Goal: Task Accomplishment & Management: Manage account settings

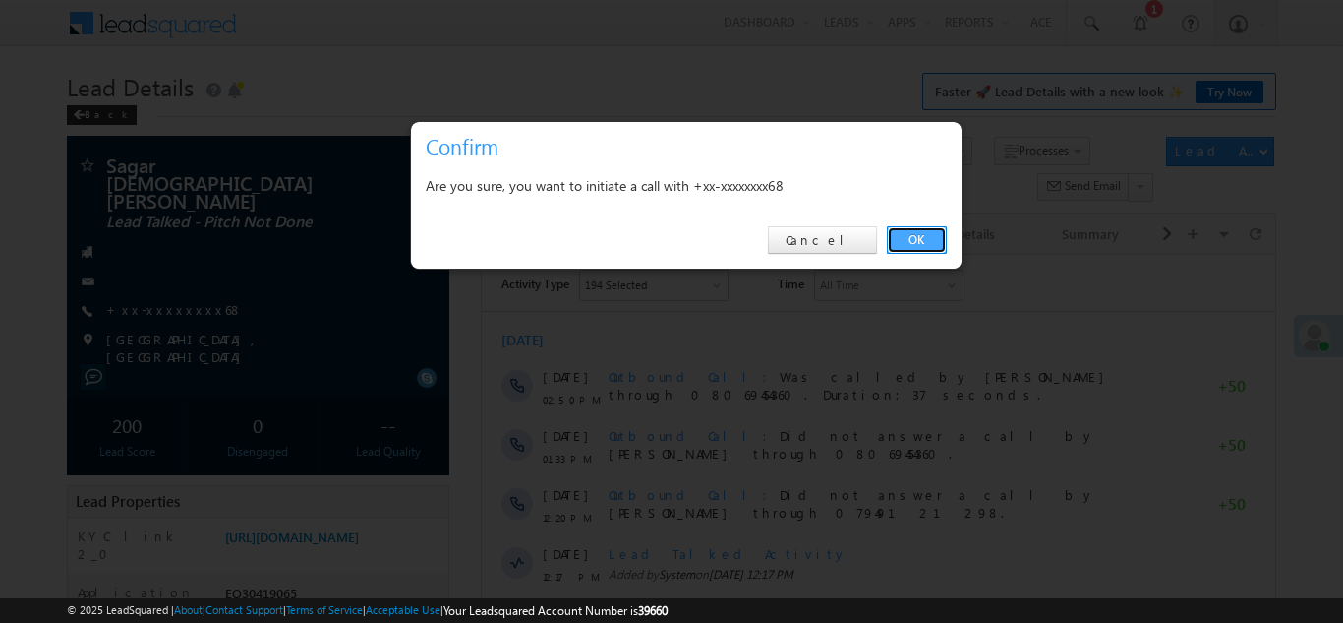
click at [914, 230] on link "OK" at bounding box center [917, 240] width 60 height 28
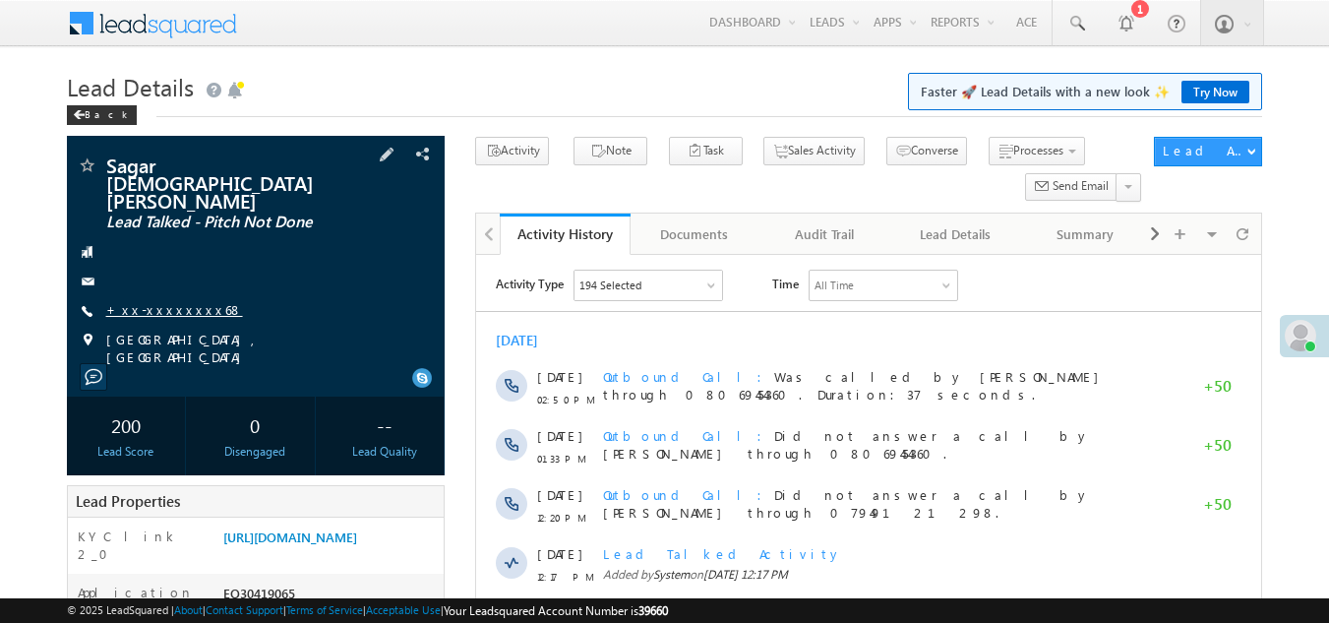
click at [158, 301] on link "+xx-xxxxxxxx68" at bounding box center [174, 309] width 137 height 17
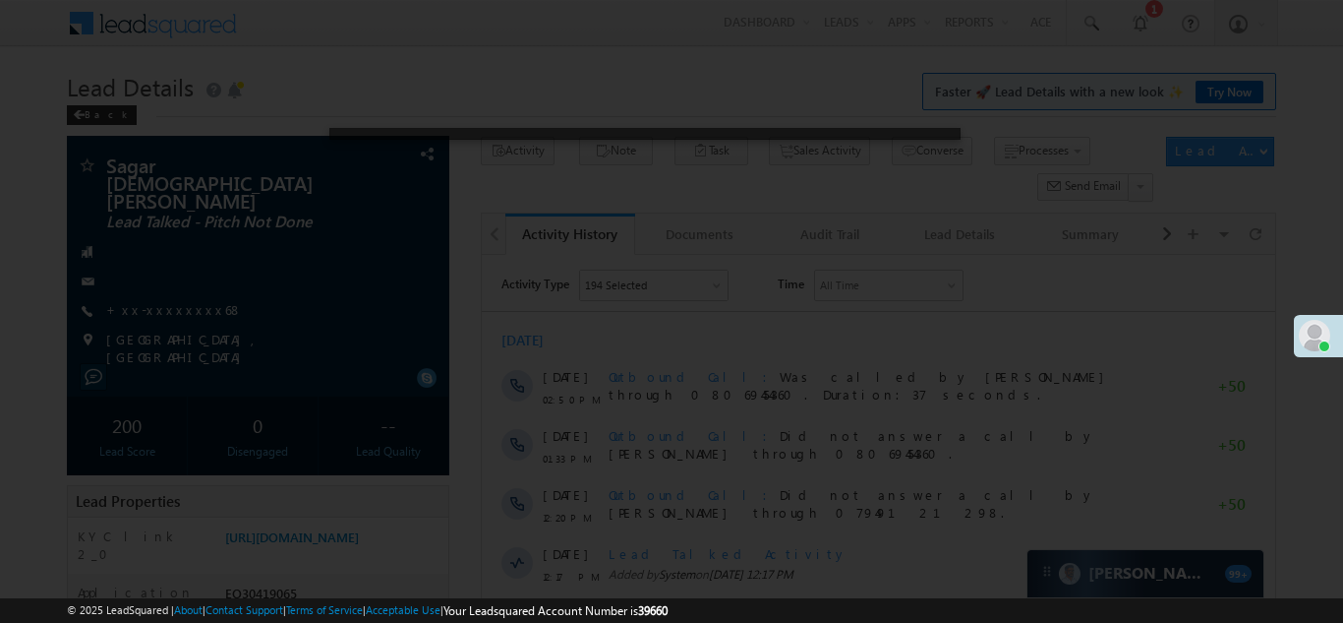
drag, startPoint x: 425, startPoint y: 215, endPoint x: 540, endPoint y: 252, distance: 120.7
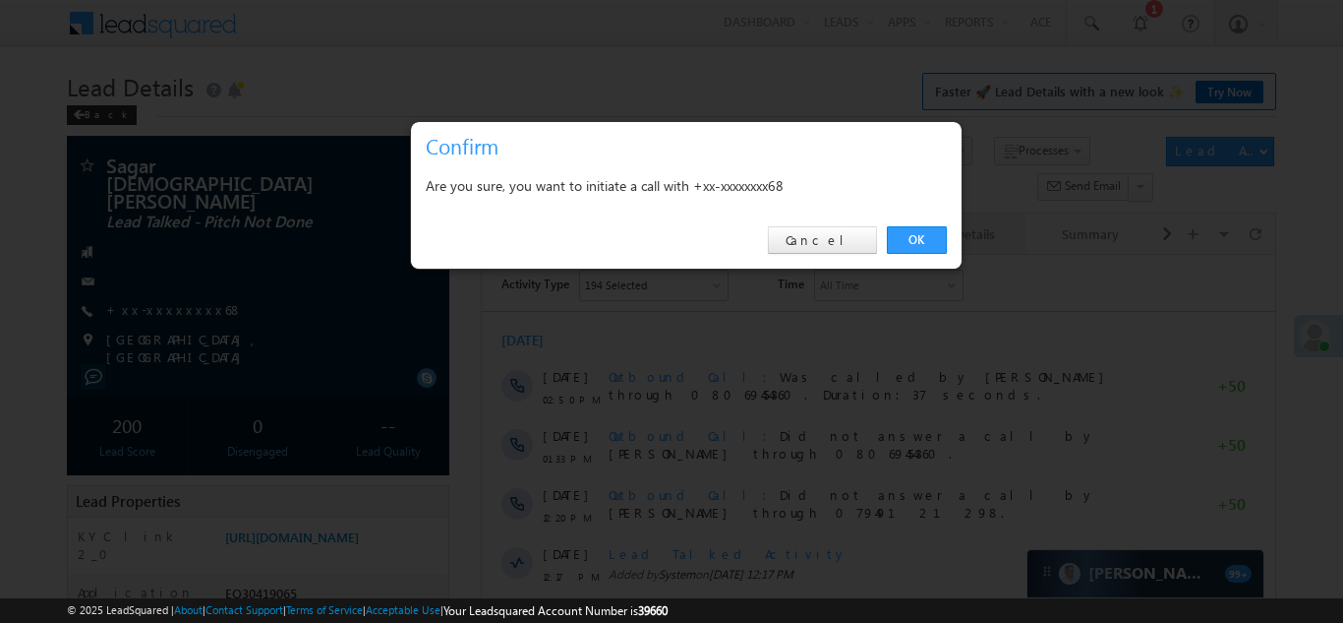
drag, startPoint x: 540, startPoint y: 252, endPoint x: 919, endPoint y: 243, distance: 378.7
click at [919, 243] on link "OK" at bounding box center [917, 240] width 60 height 28
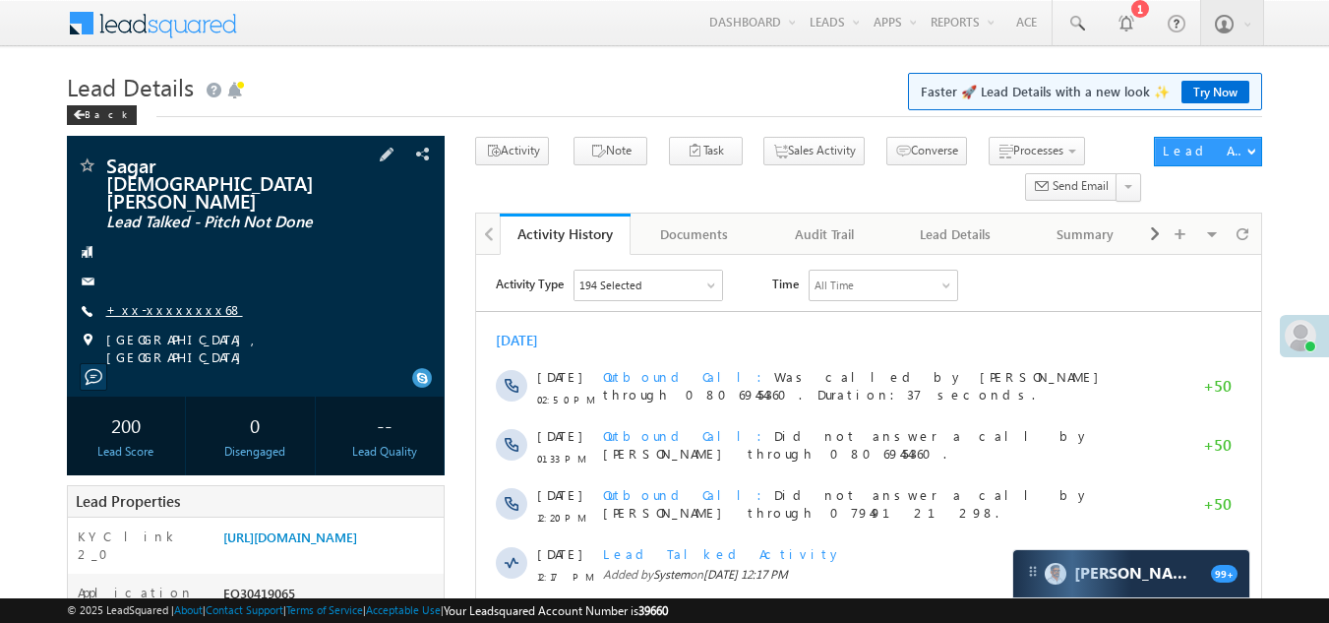
click at [165, 301] on link "+xx-xxxxxxxx68" at bounding box center [174, 309] width 137 height 17
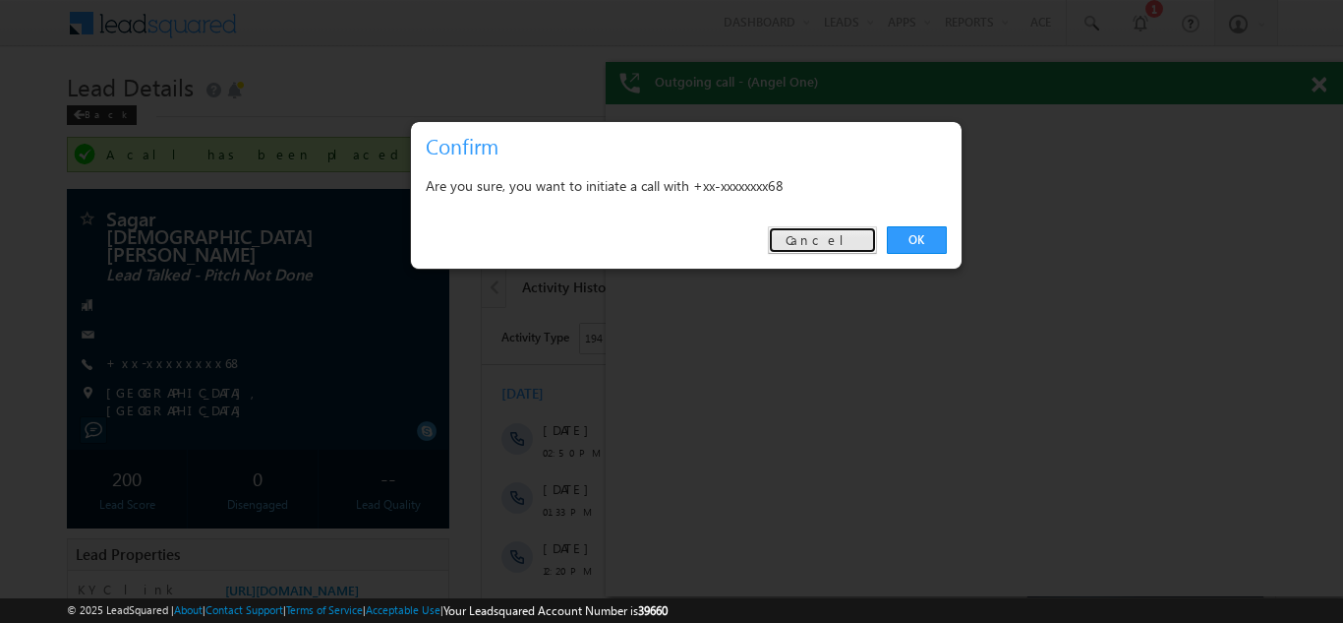
click at [849, 239] on link "Cancel" at bounding box center [822, 240] width 109 height 28
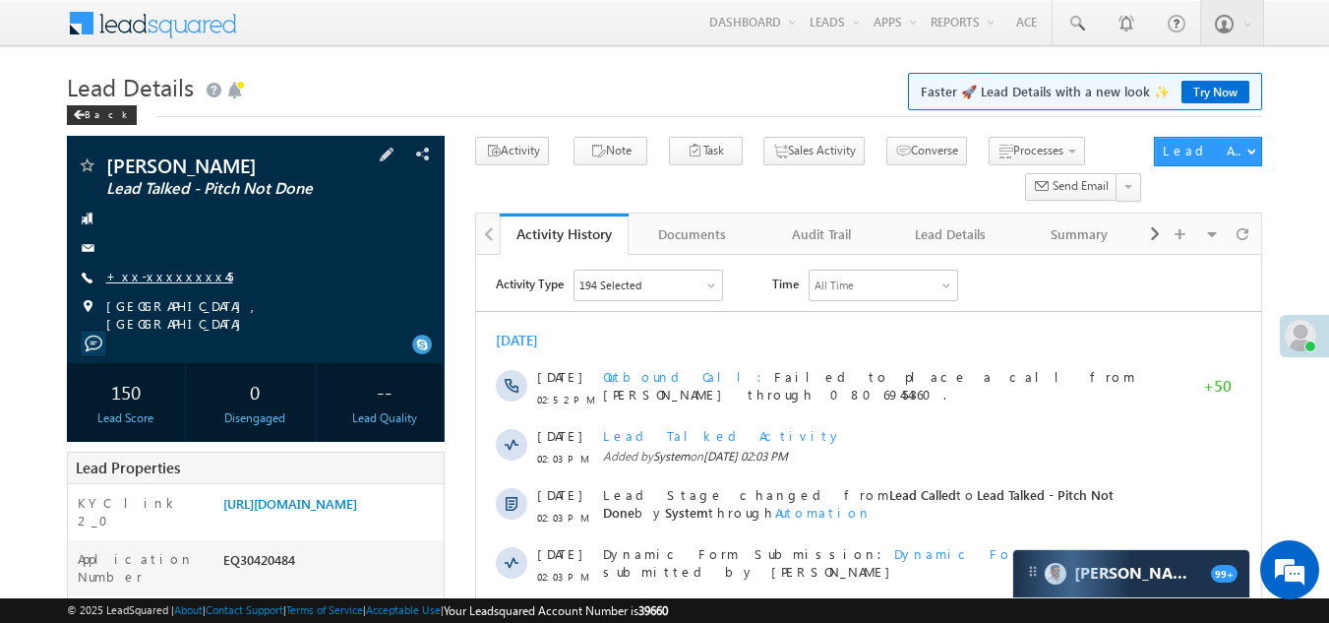
click at [161, 268] on link "+xx-xxxxxxxx45" at bounding box center [169, 275] width 127 height 17
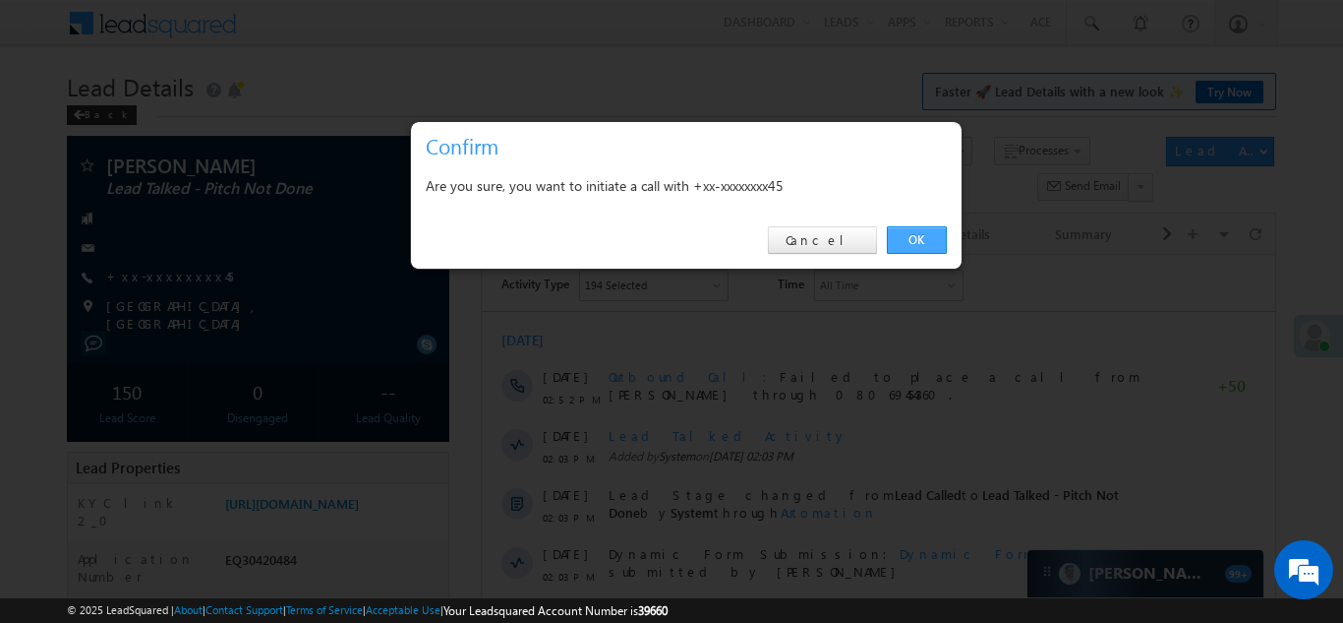
click at [913, 240] on link "OK" at bounding box center [917, 240] width 60 height 28
